Goal: Navigation & Orientation: Find specific page/section

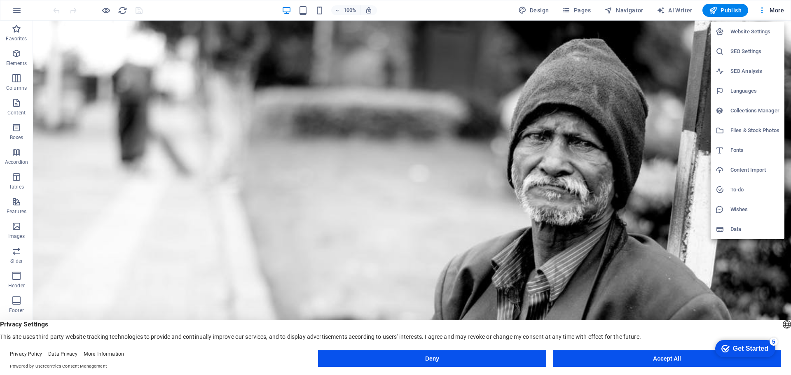
click at [759, 10] on div at bounding box center [395, 187] width 791 height 375
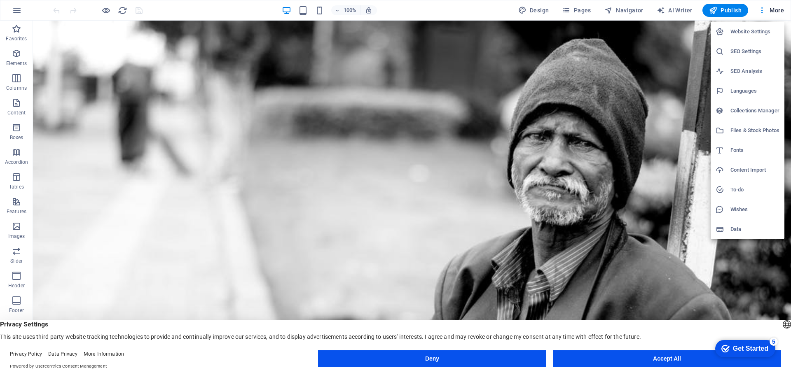
click at [19, 9] on div at bounding box center [395, 187] width 791 height 375
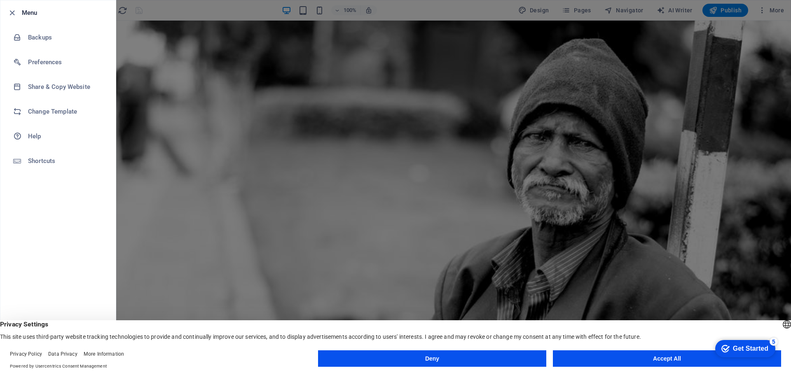
click at [154, 180] on div at bounding box center [395, 187] width 791 height 375
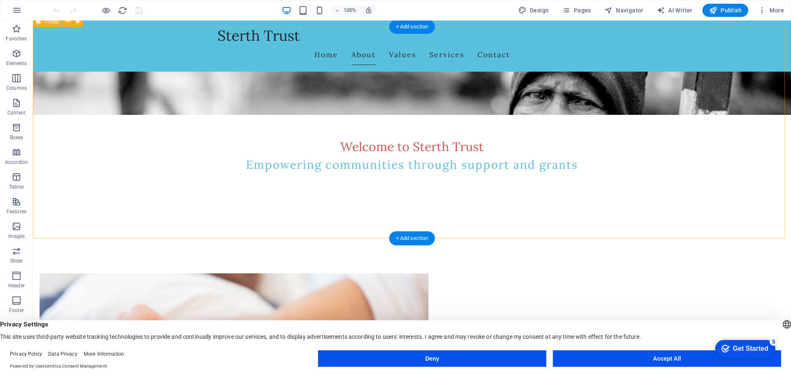
scroll to position [288, 0]
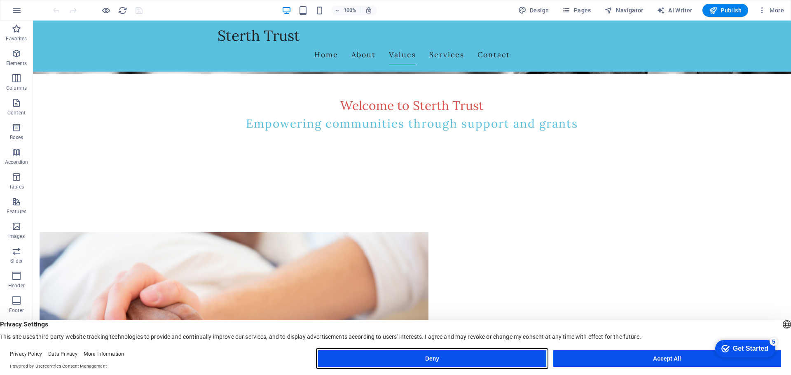
drag, startPoint x: 467, startPoint y: 358, endPoint x: 433, endPoint y: 336, distance: 40.9
click at [467, 358] on button "Deny" at bounding box center [432, 358] width 228 height 16
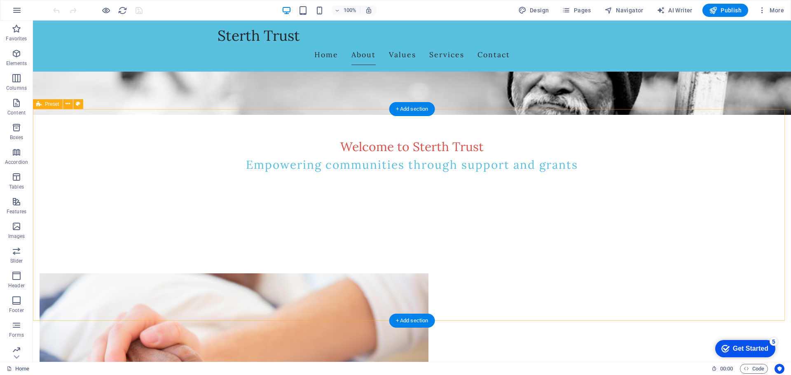
scroll to position [0, 0]
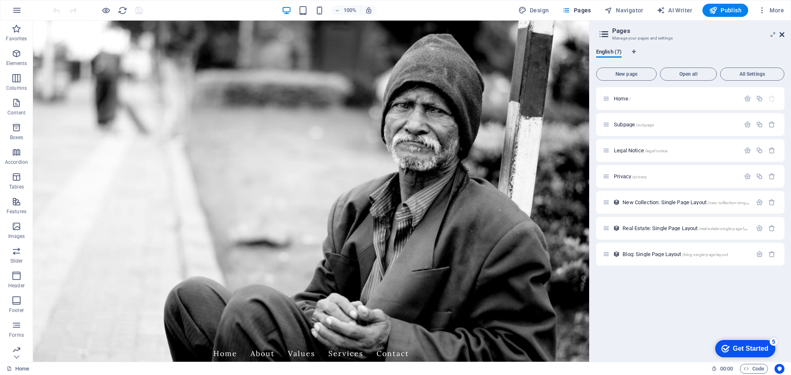
click at [781, 35] on icon at bounding box center [781, 34] width 5 height 7
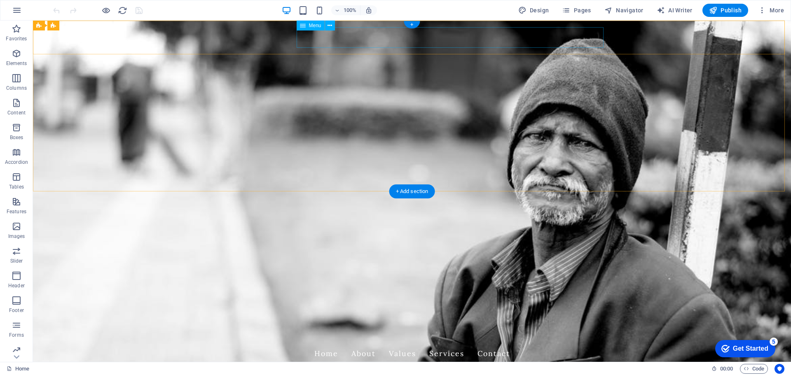
click at [359, 343] on nav "Home About Values Services Contact" at bounding box center [411, 353] width 389 height 21
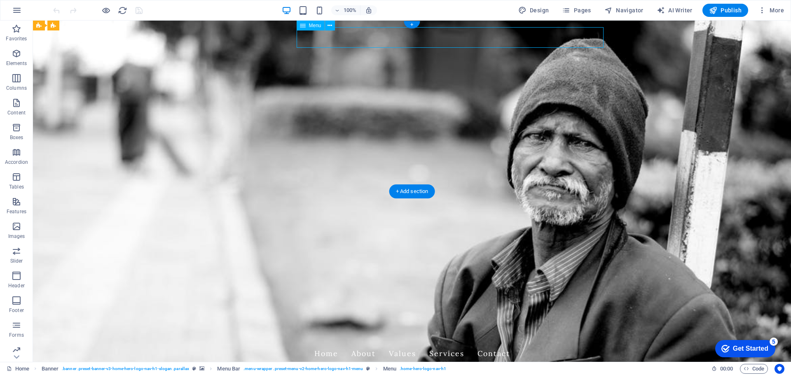
click at [396, 343] on nav "Home About Values Services Contact" at bounding box center [411, 353] width 389 height 21
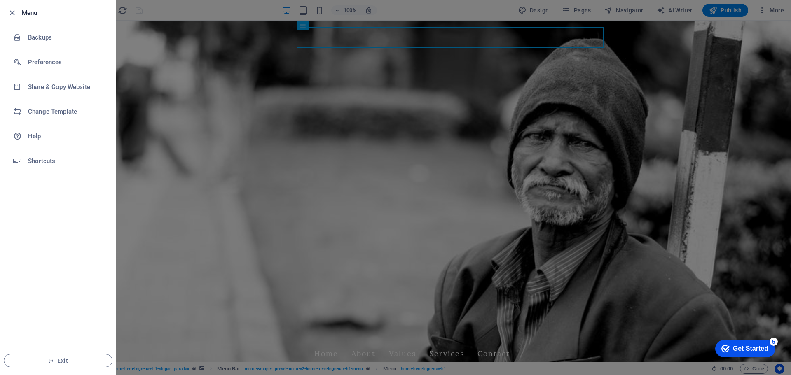
click at [191, 201] on div at bounding box center [395, 187] width 791 height 375
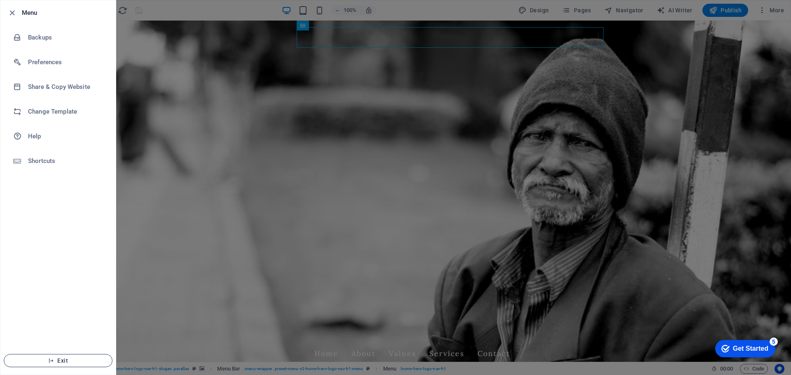
click at [55, 355] on button "Exit" at bounding box center [58, 360] width 109 height 13
